Goal: Navigation & Orientation: Find specific page/section

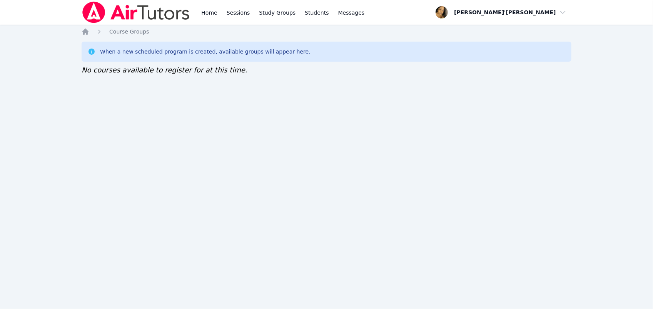
click at [124, 15] on img at bounding box center [136, 13] width 109 height 22
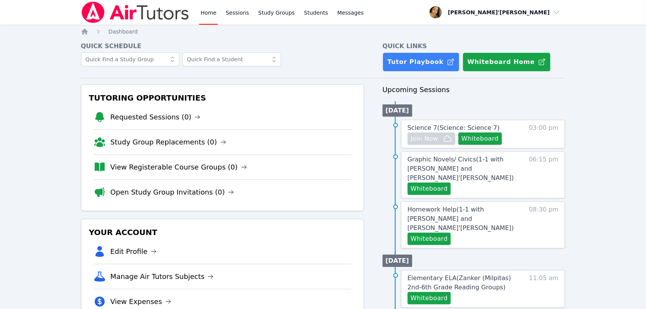
click at [31, 12] on nav "Home Sessions Study Groups Students Messages Open user menu Lee'Tayna Hostick O…" at bounding box center [323, 12] width 646 height 25
